Goal: Transaction & Acquisition: Download file/media

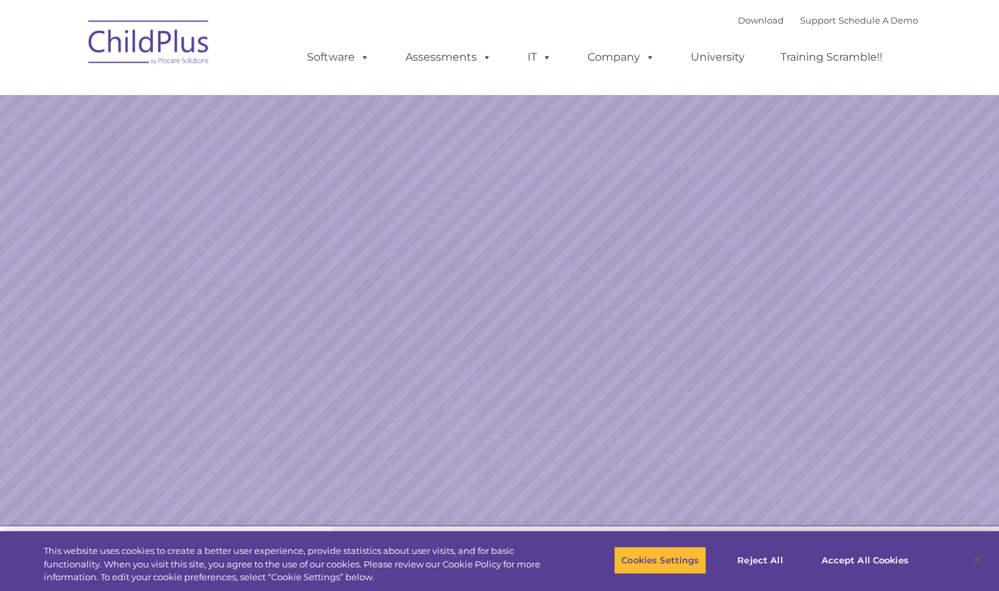
select select "MEDIUM"
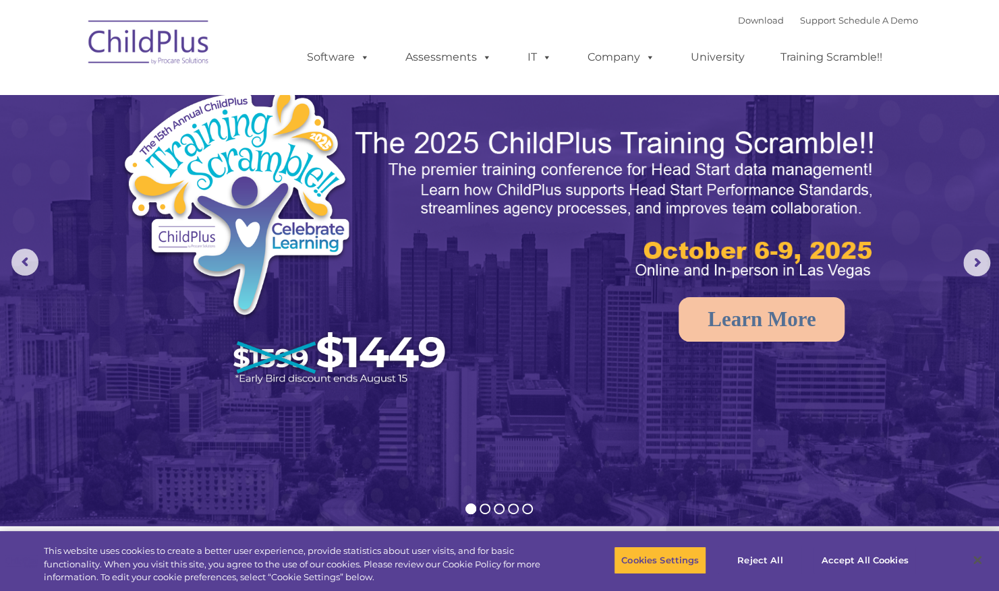
click at [147, 35] on img at bounding box center [149, 44] width 135 height 67
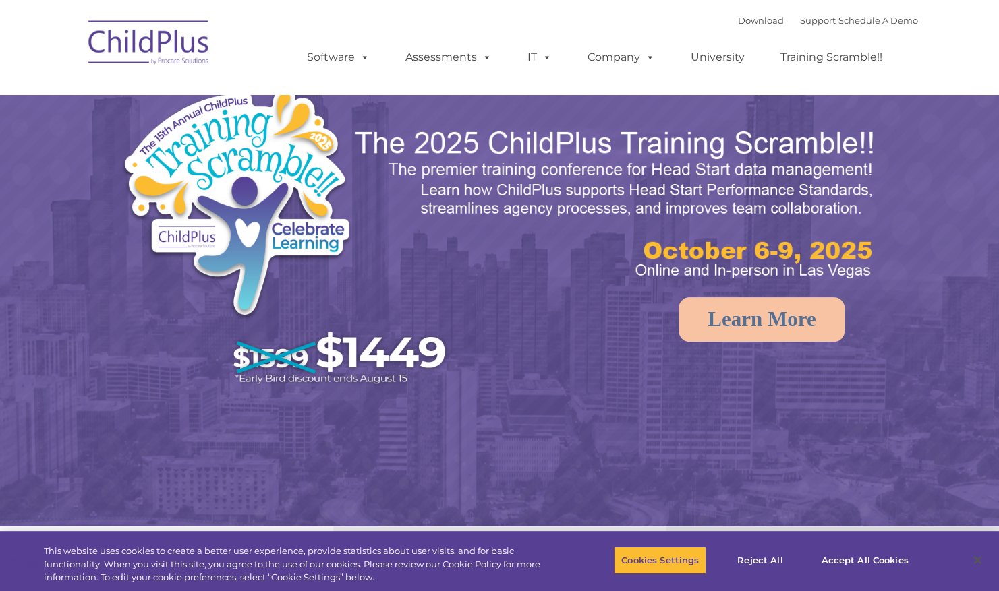
select select "MEDIUM"
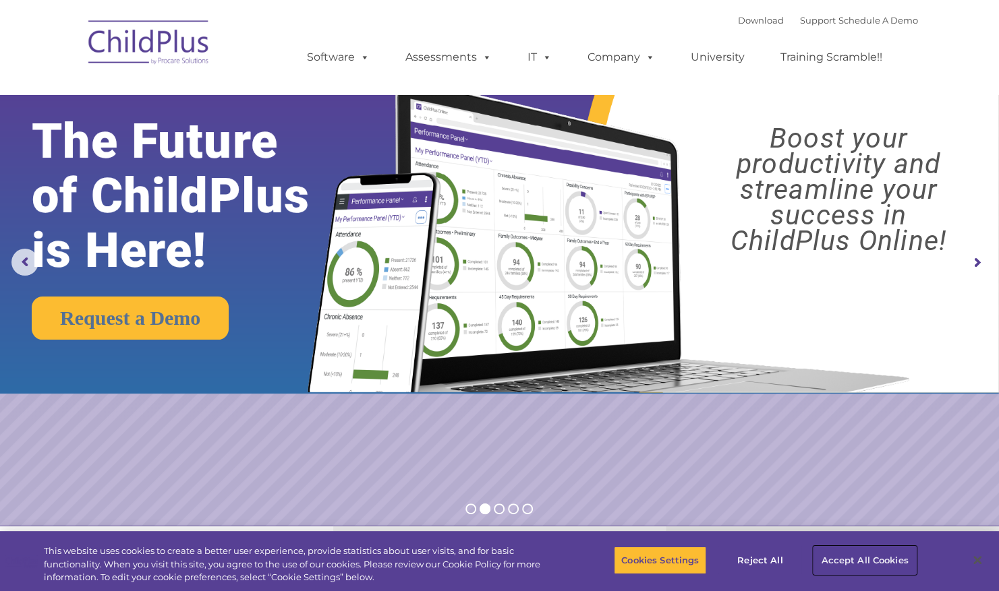
click at [843, 560] on button "Accept All Cookies" at bounding box center [864, 560] width 102 height 28
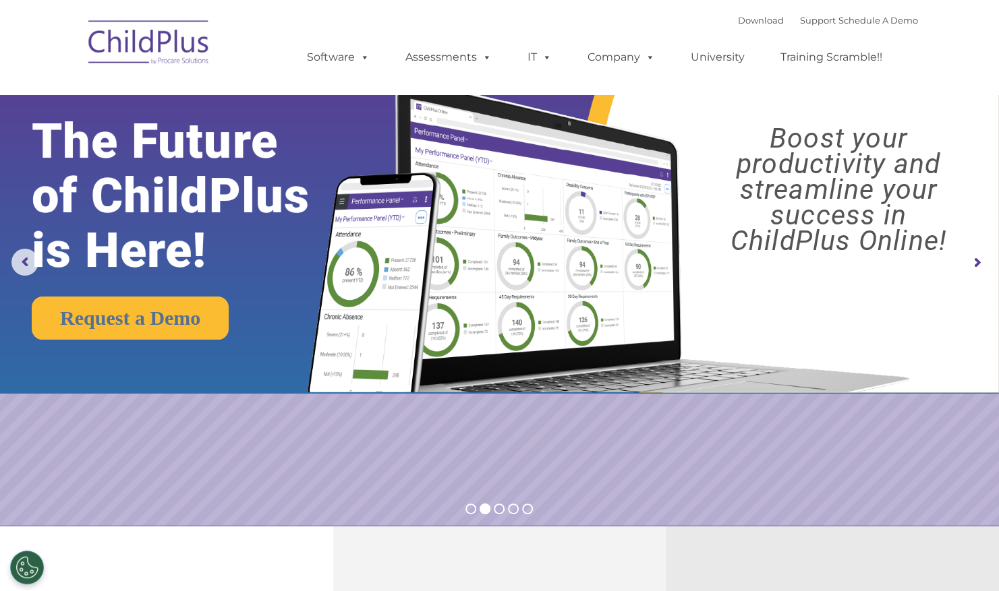
click at [161, 44] on img at bounding box center [149, 44] width 135 height 67
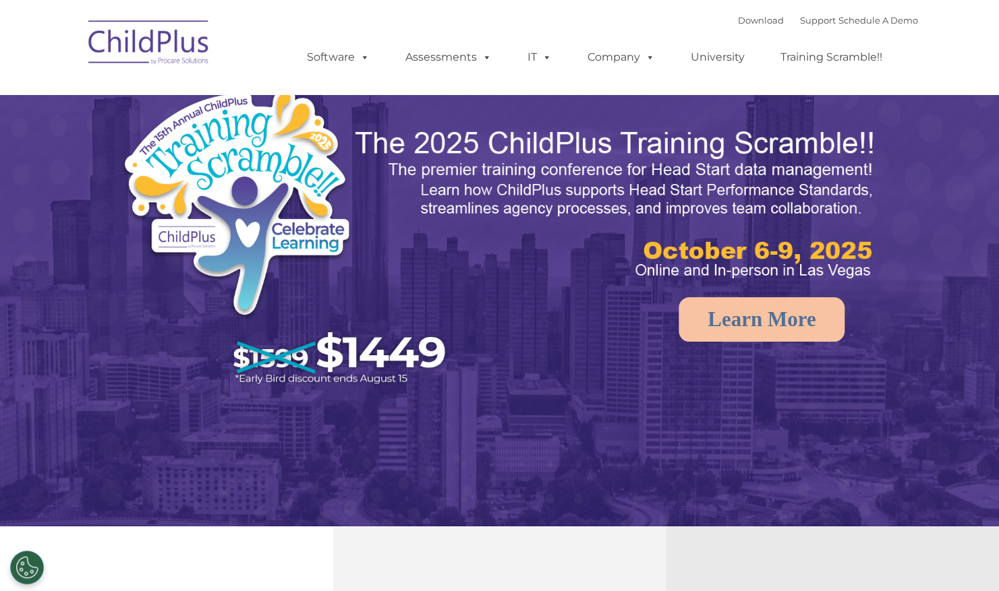
select select "MEDIUM"
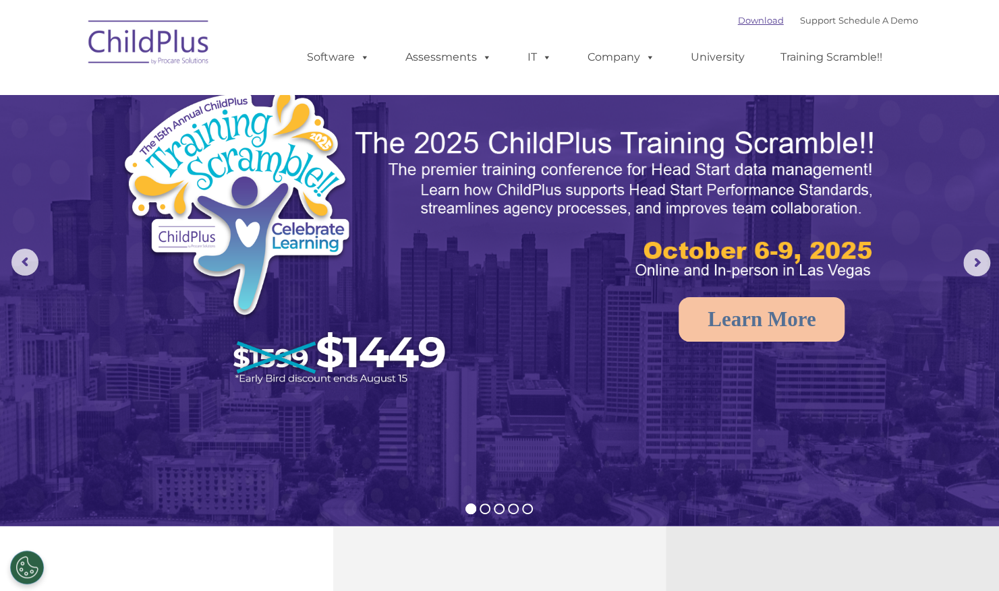
click at [741, 26] on link "Download" at bounding box center [761, 20] width 46 height 11
